Goal: Transaction & Acquisition: Subscribe to service/newsletter

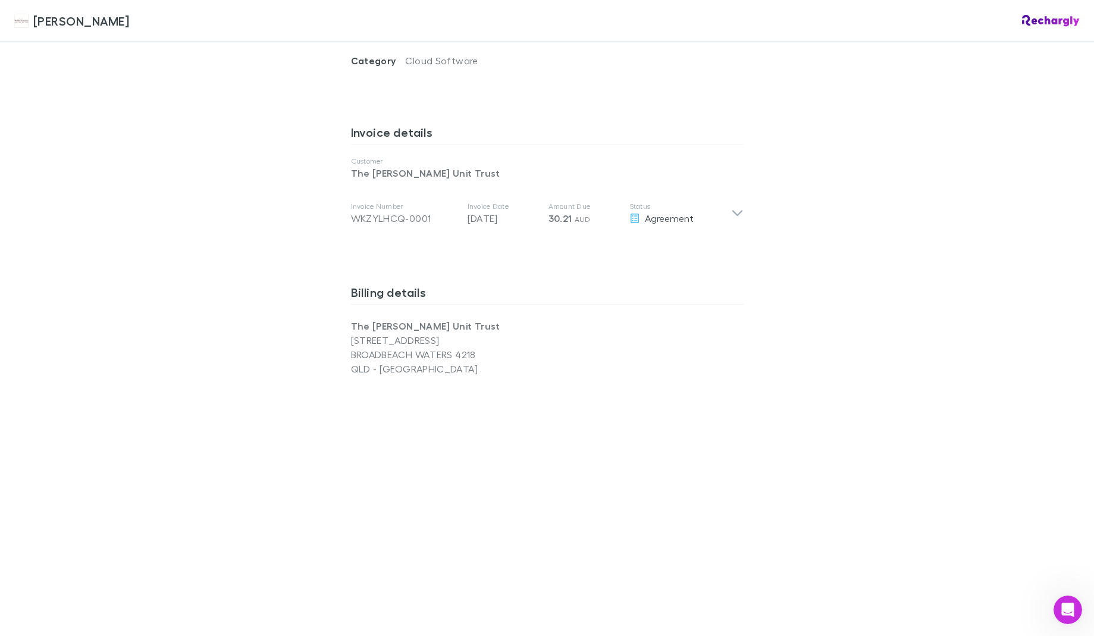
scroll to position [577, 0]
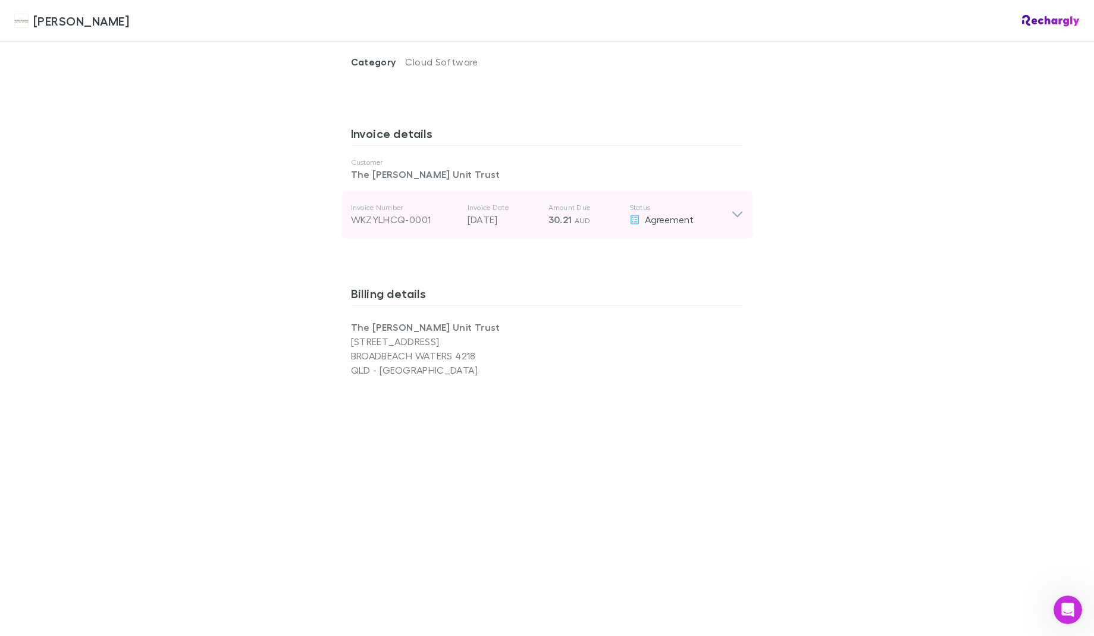
click at [738, 208] on icon at bounding box center [737, 215] width 12 height 14
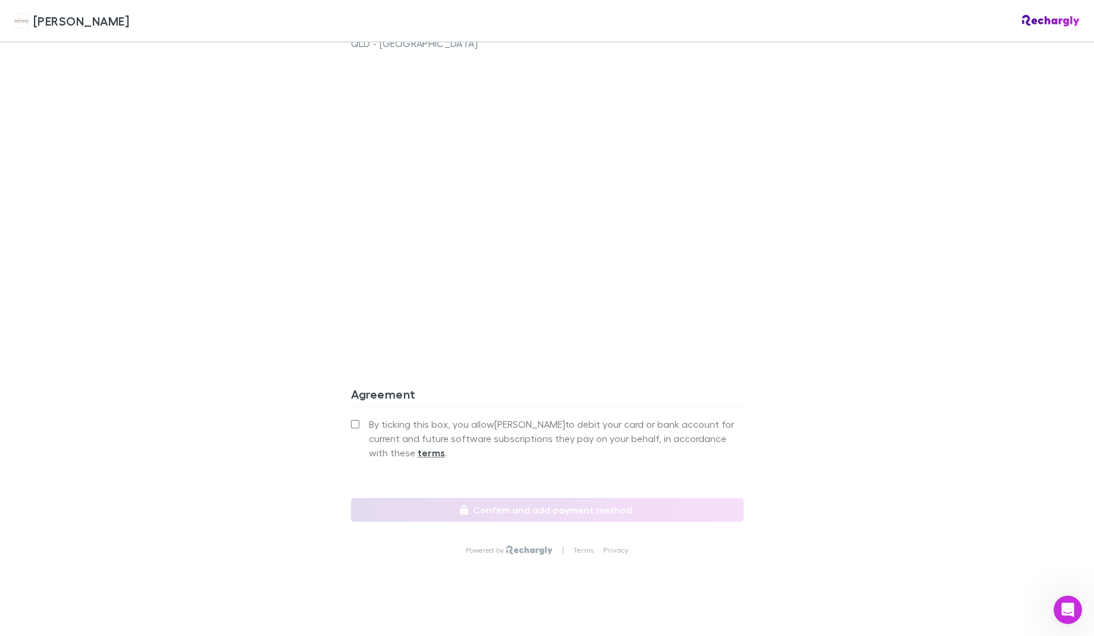
scroll to position [1095, 0]
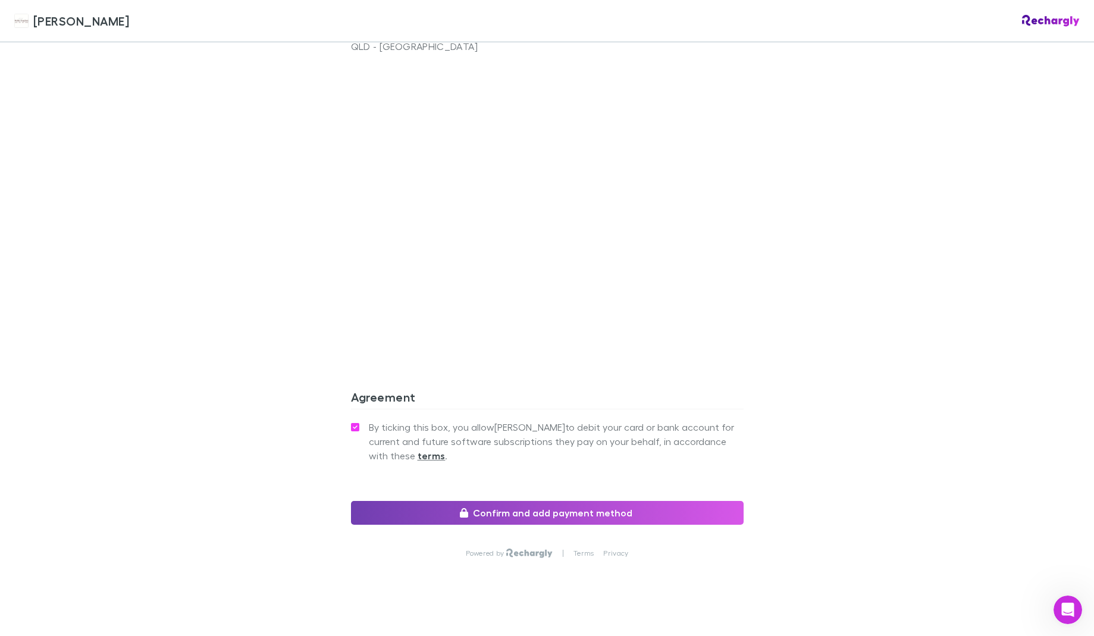
click at [556, 501] on button "Confirm and add payment method" at bounding box center [547, 513] width 393 height 24
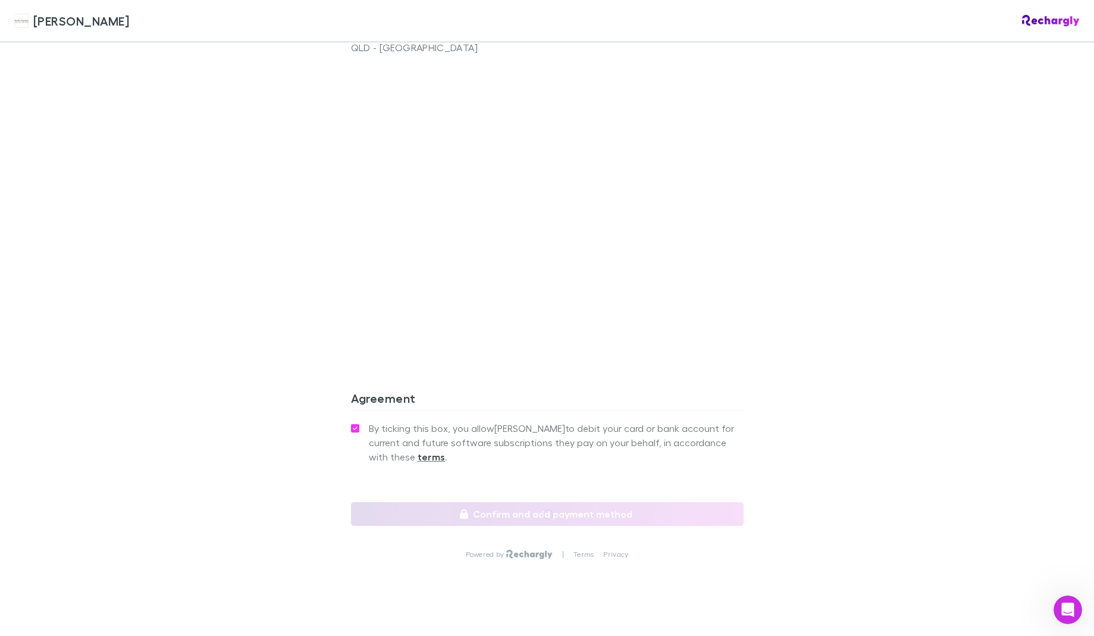
scroll to position [1094, 0]
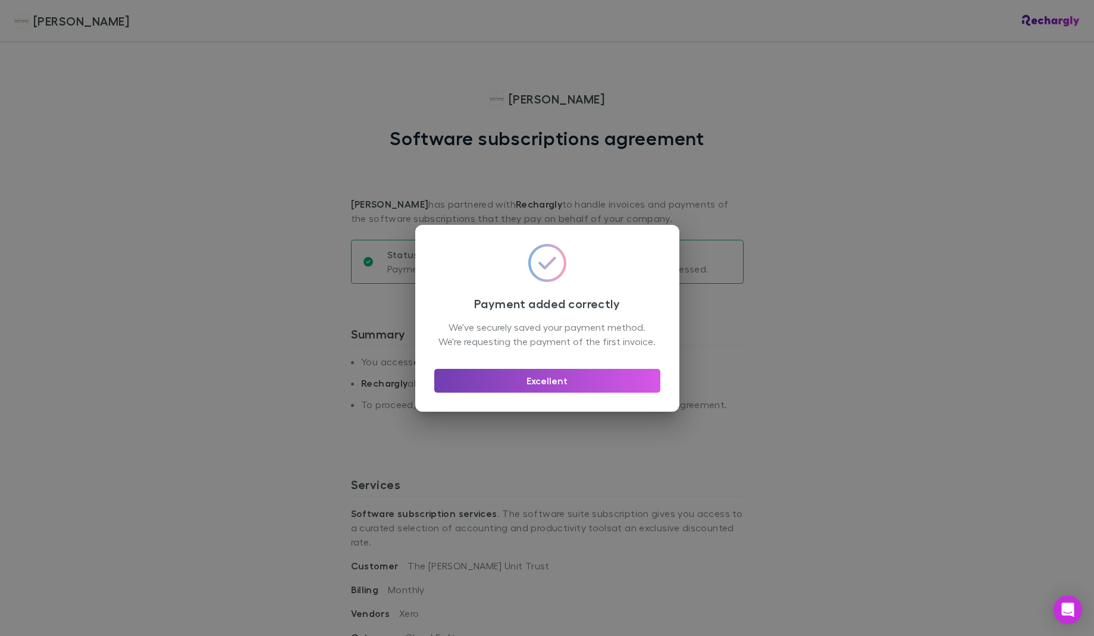
click at [504, 391] on button "Excellent" at bounding box center [547, 381] width 226 height 24
